Goal: Task Accomplishment & Management: Use online tool/utility

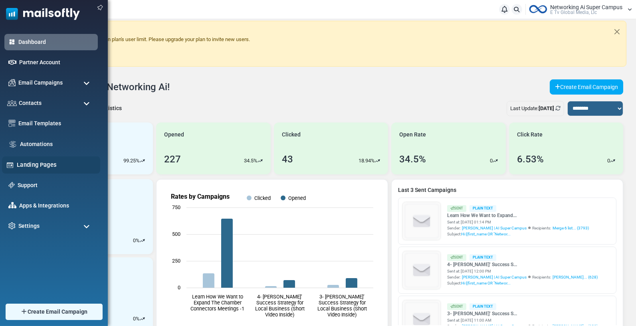
click at [33, 163] on link "Landing Pages" at bounding box center [56, 165] width 79 height 9
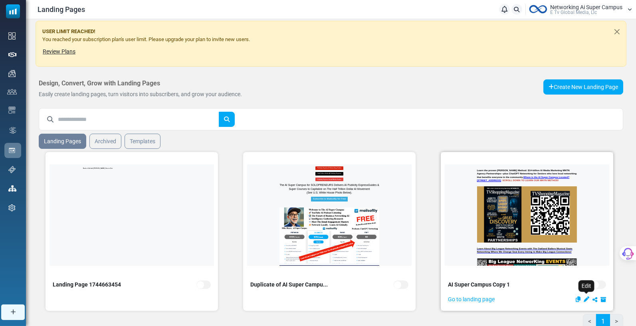
click at [587, 298] on icon "Edit" at bounding box center [587, 300] width 6 height 6
